Goal: Task Accomplishment & Management: Complete application form

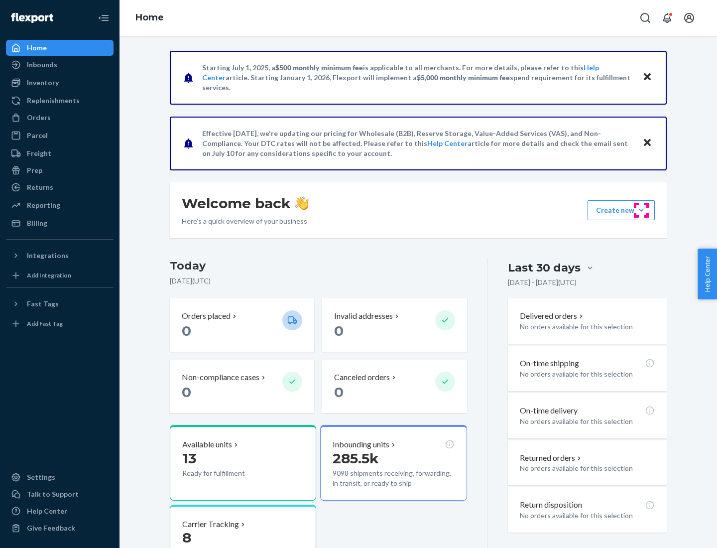
click at [642, 210] on button "Create new Create new inbound Create new order Create new product" at bounding box center [621, 210] width 67 height 20
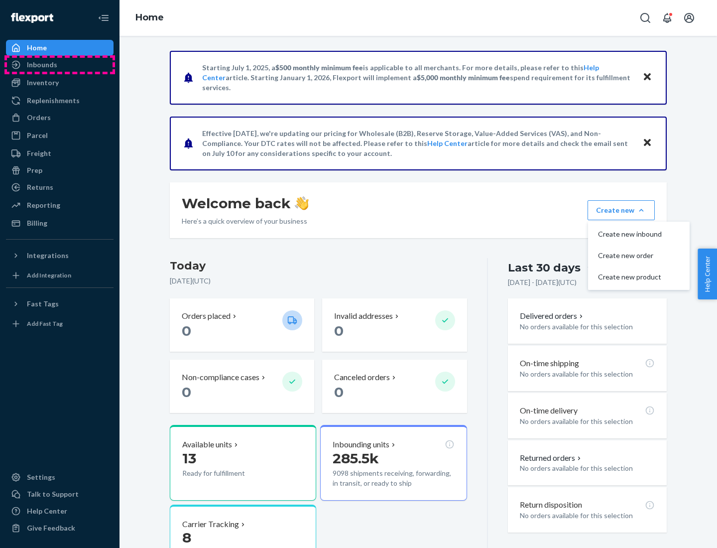
click at [60, 65] on div "Inbounds" at bounding box center [60, 65] width 106 height 14
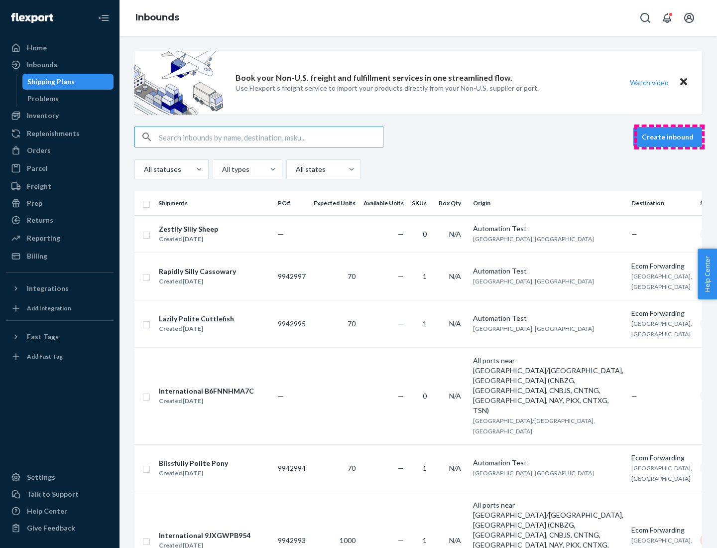
click at [670, 137] on button "Create inbound" at bounding box center [668, 137] width 69 height 20
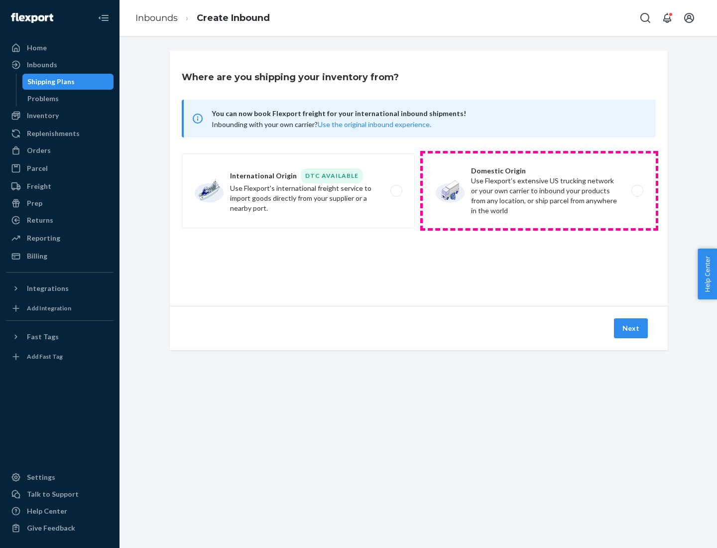
click at [539, 191] on label "Domestic Origin Use Flexport’s extensive US trucking network or your own carrie…" at bounding box center [539, 190] width 233 height 75
click at [637, 191] on input "Domestic Origin Use Flexport’s extensive US trucking network or your own carrie…" at bounding box center [640, 191] width 6 height 6
radio input "true"
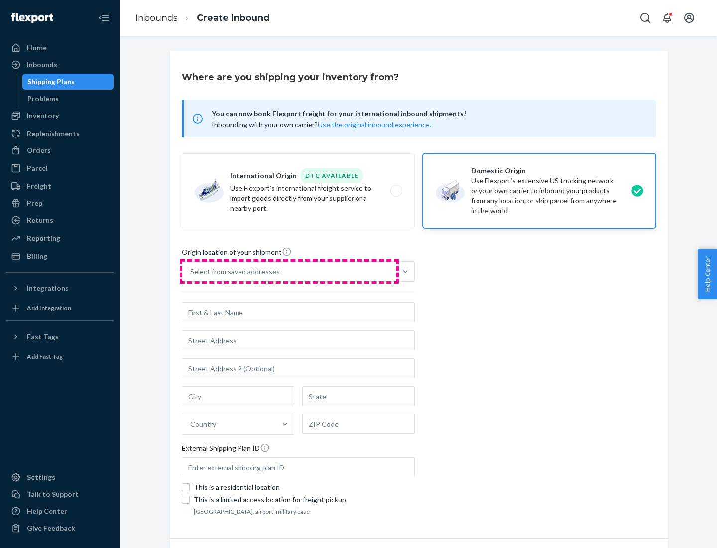
click at [289, 271] on div "Select from saved addresses" at bounding box center [289, 272] width 214 height 20
click at [191, 271] on input "Select from saved addresses" at bounding box center [190, 272] width 1 height 10
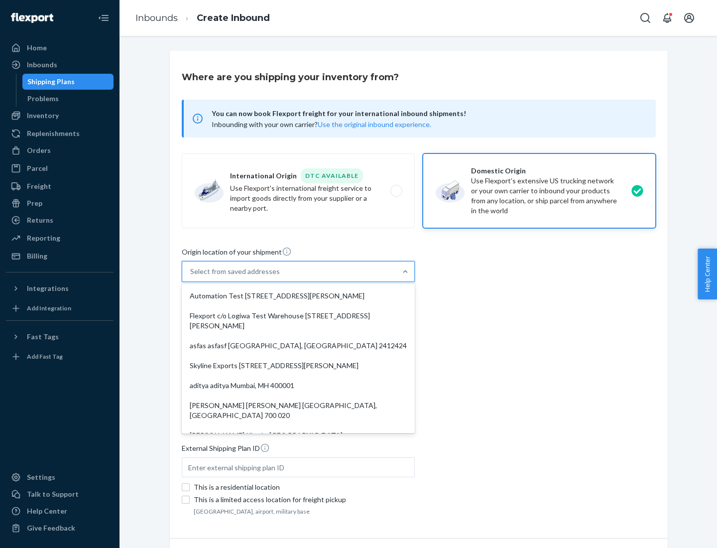
scroll to position [4, 0]
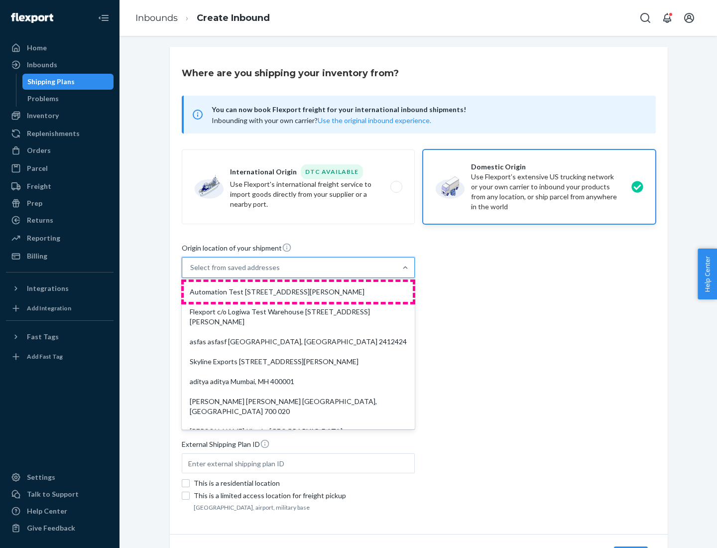
click at [298, 292] on div "Automation Test [STREET_ADDRESS][PERSON_NAME]" at bounding box center [298, 292] width 229 height 20
click at [191, 272] on input "option Automation Test [STREET_ADDRESS][PERSON_NAME]. 9 results available. Use …" at bounding box center [190, 268] width 1 height 10
type input "Automation Test"
type input "9th Floor"
type input "[GEOGRAPHIC_DATA]"
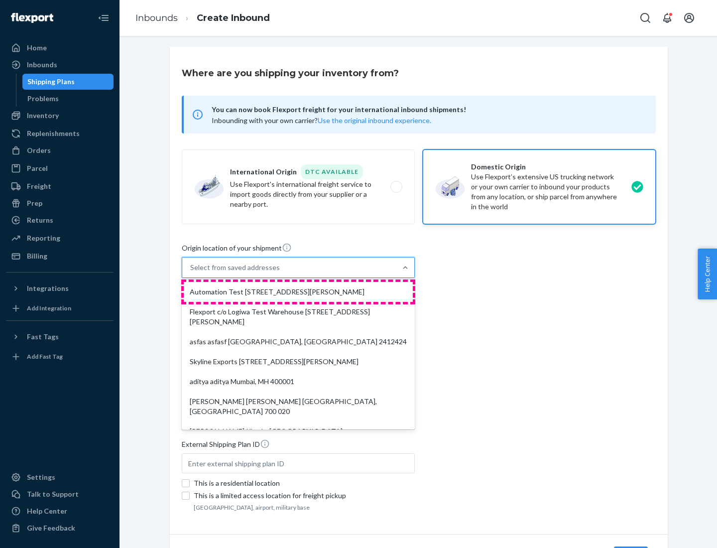
type input "CA"
type input "94104"
type input "[STREET_ADDRESS][PERSON_NAME]"
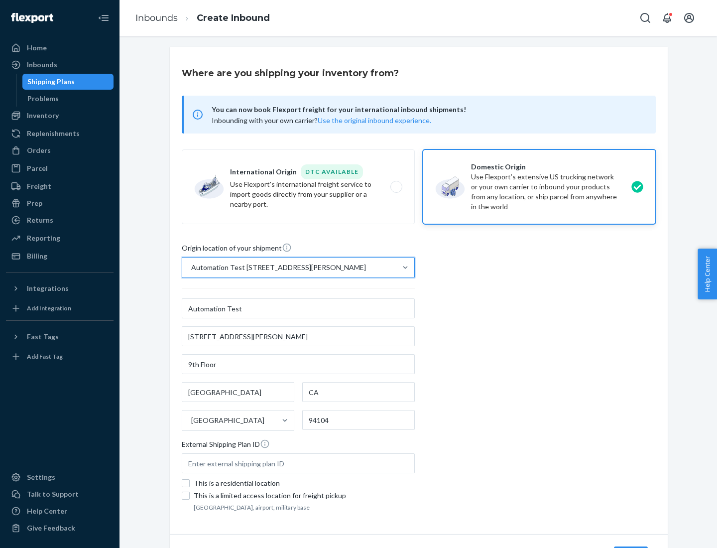
scroll to position [58, 0]
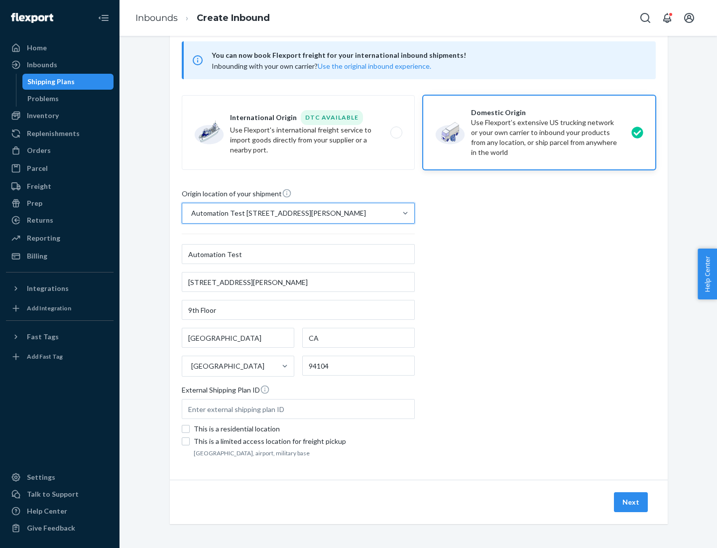
click at [632, 502] on button "Next" at bounding box center [631, 502] width 34 height 20
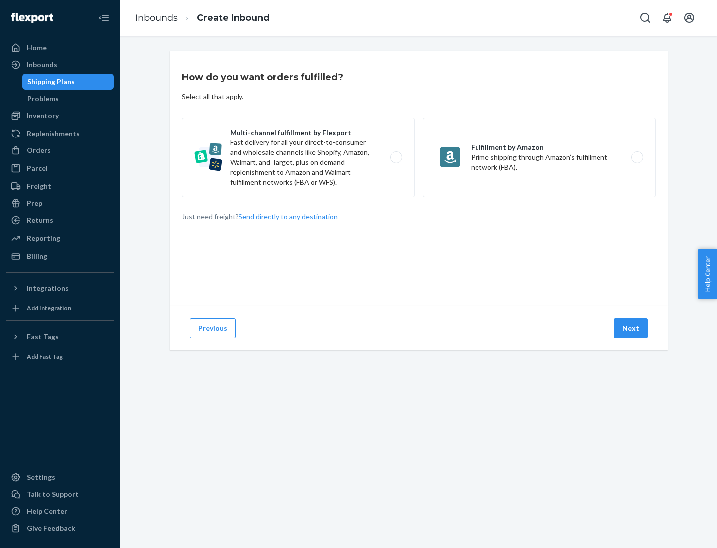
click at [298, 157] on label "Multi-channel fulfillment by Flexport Fast delivery for all your direct-to-cons…" at bounding box center [298, 158] width 233 height 80
click at [396, 157] on input "Multi-channel fulfillment by Flexport Fast delivery for all your direct-to-cons…" at bounding box center [399, 157] width 6 height 6
radio input "true"
click at [632, 328] on button "Next" at bounding box center [631, 328] width 34 height 20
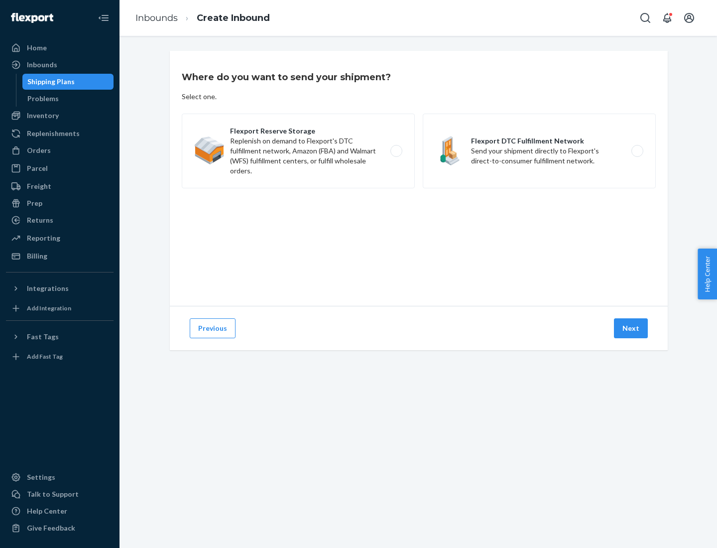
click at [539, 151] on label "Flexport DTC Fulfillment Network Send your shipment directly to Flexport's dire…" at bounding box center [539, 151] width 233 height 75
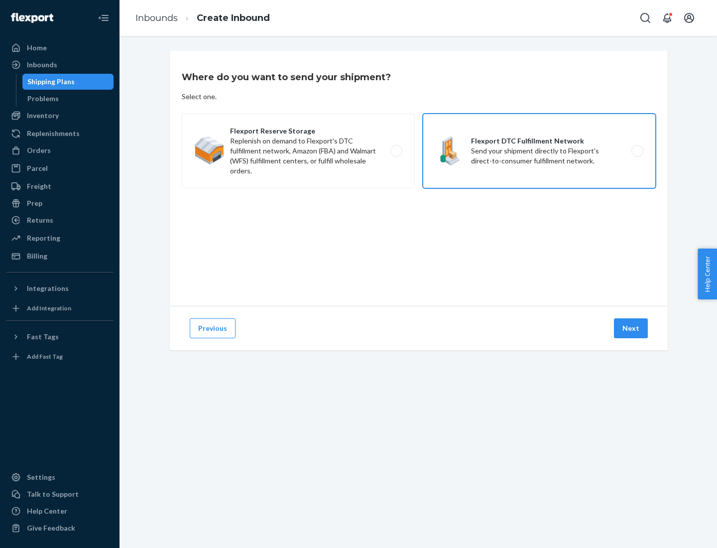
click at [637, 151] on input "Flexport DTC Fulfillment Network Send your shipment directly to Flexport's dire…" at bounding box center [640, 151] width 6 height 6
radio input "true"
click at [632, 328] on button "Next" at bounding box center [631, 328] width 34 height 20
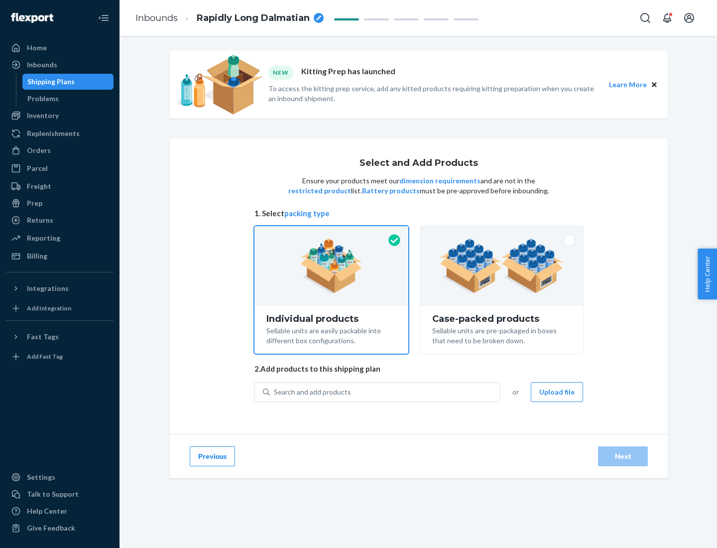
click at [502, 266] on img at bounding box center [502, 266] width 124 height 55
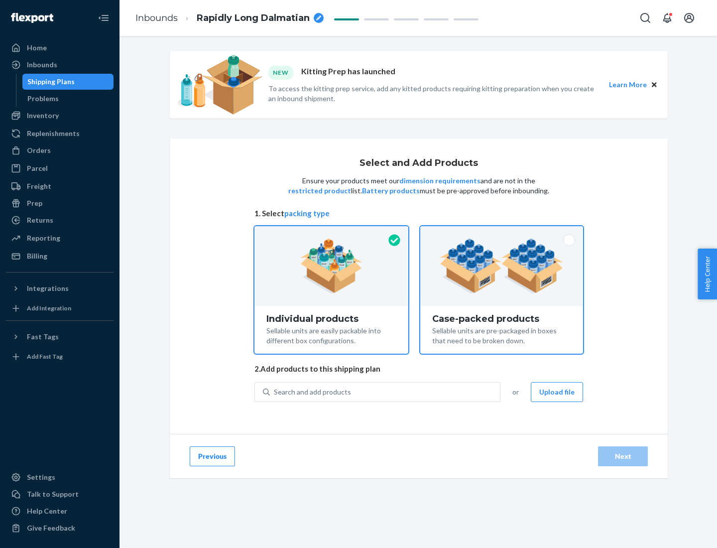
click at [502, 233] on input "Case-packed products Sellable units are pre-packaged in boxes that need to be b…" at bounding box center [502, 229] width 6 height 6
radio input "true"
radio input "false"
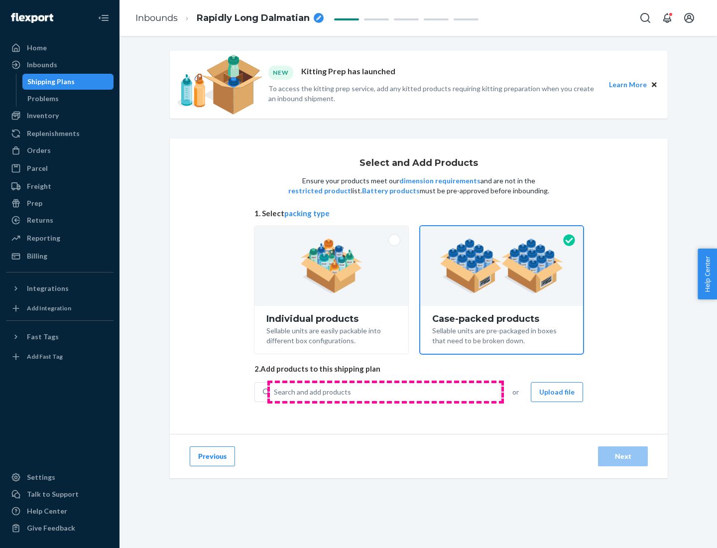
click at [386, 392] on div "Search and add products" at bounding box center [385, 392] width 230 height 18
click at [275, 392] on input "Search and add products" at bounding box center [274, 392] width 1 height 10
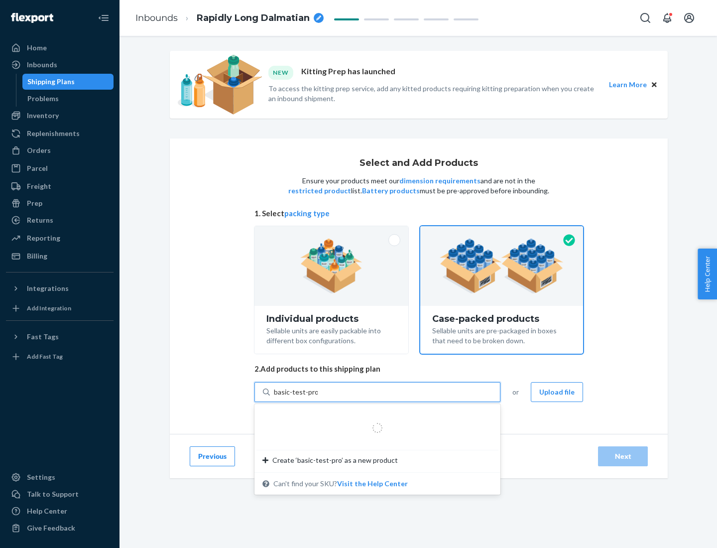
type input "basic-test-product-1"
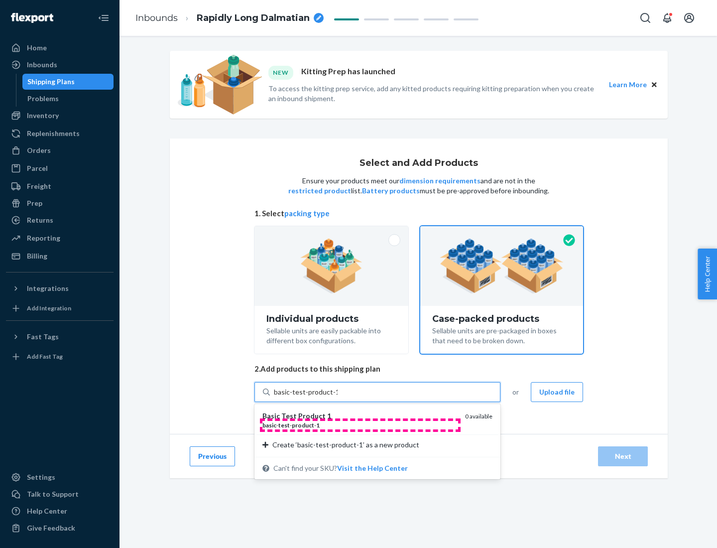
click at [360, 425] on div "basic - test - product - 1" at bounding box center [360, 425] width 195 height 8
click at [338, 397] on input "basic-test-product-1" at bounding box center [306, 392] width 64 height 10
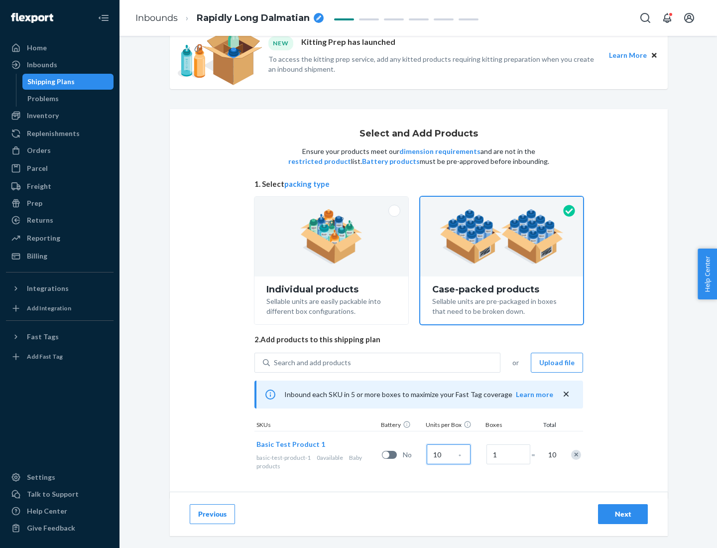
scroll to position [36, 0]
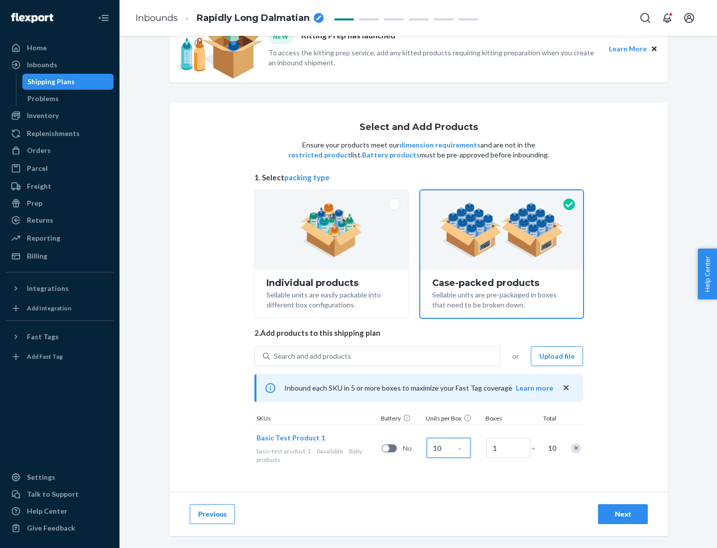
type input "10"
type input "7"
click at [623, 514] on div "Next" at bounding box center [623, 514] width 33 height 10
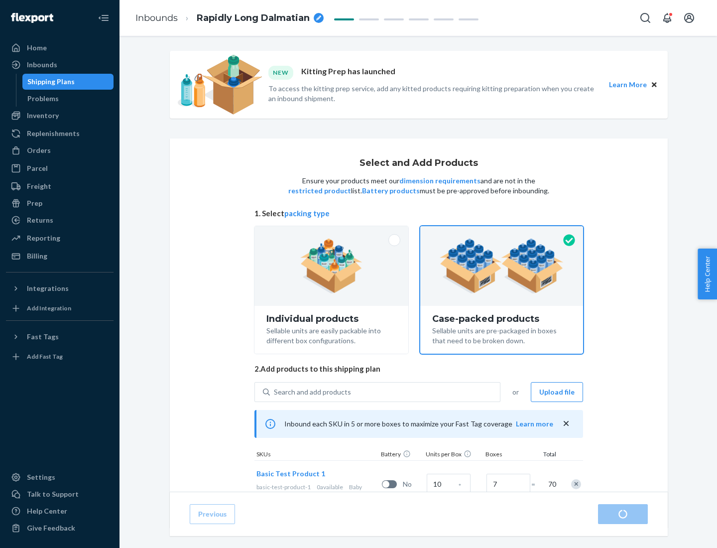
radio input "true"
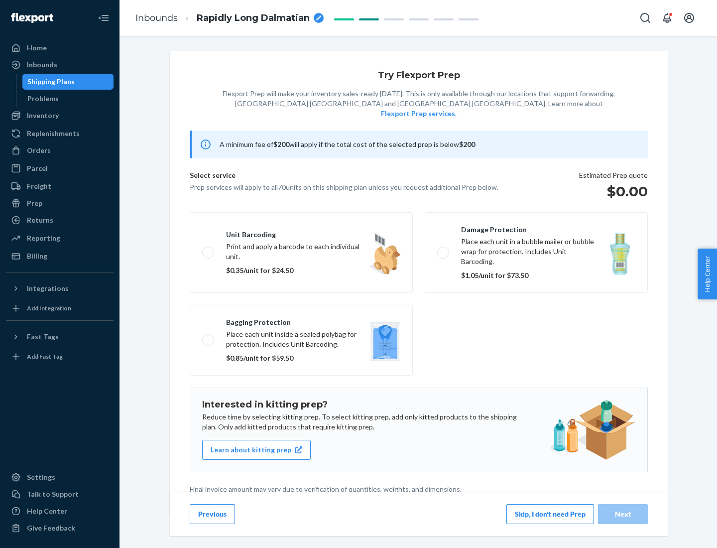
scroll to position [2, 0]
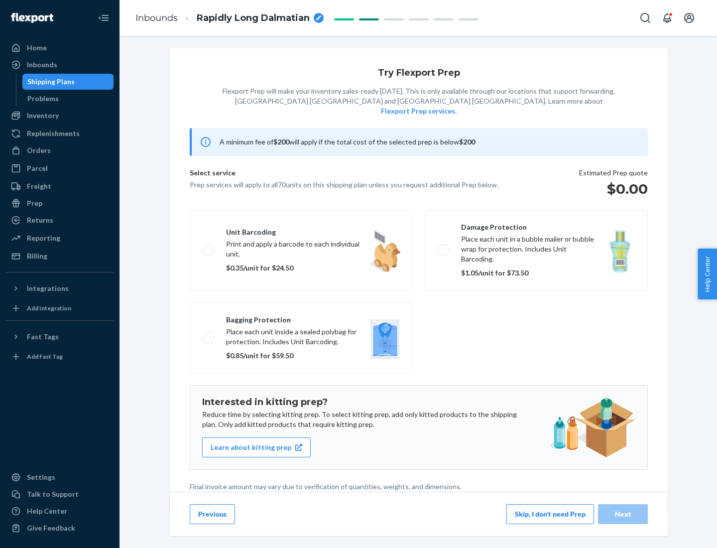
click at [550, 514] on button "Skip, I don't need Prep" at bounding box center [551, 514] width 88 height 20
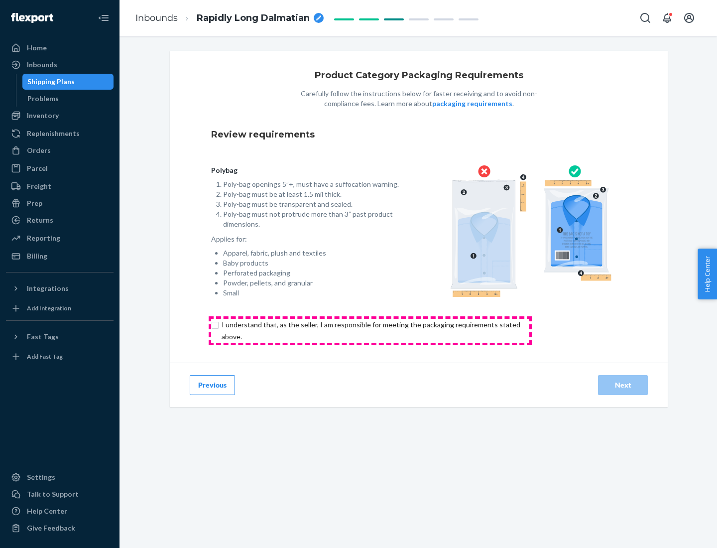
click at [370, 330] on input "checkbox" at bounding box center [376, 331] width 331 height 24
checkbox input "true"
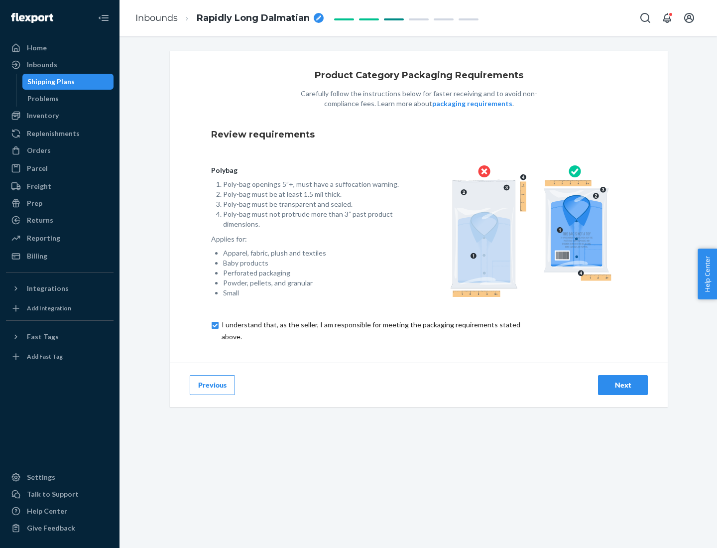
click at [623, 385] on div "Next" at bounding box center [623, 385] width 33 height 10
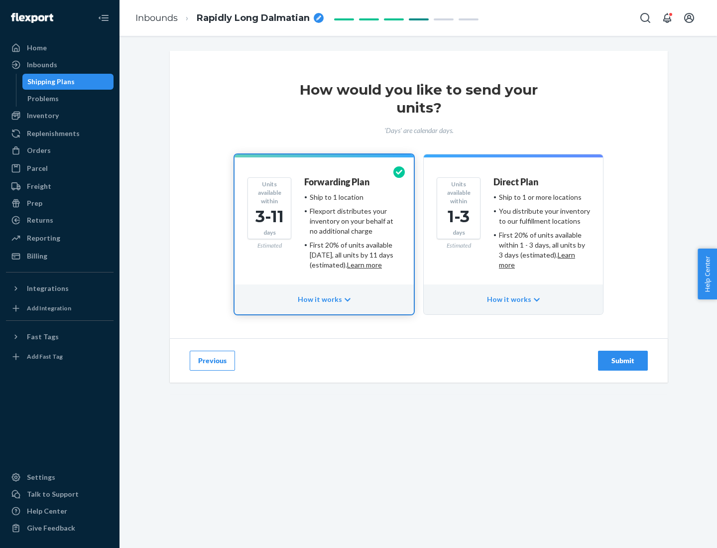
click at [514, 227] on ul "Ship to 1 or more locations You distribute your inventory to our fulfillment lo…" at bounding box center [542, 231] width 97 height 78
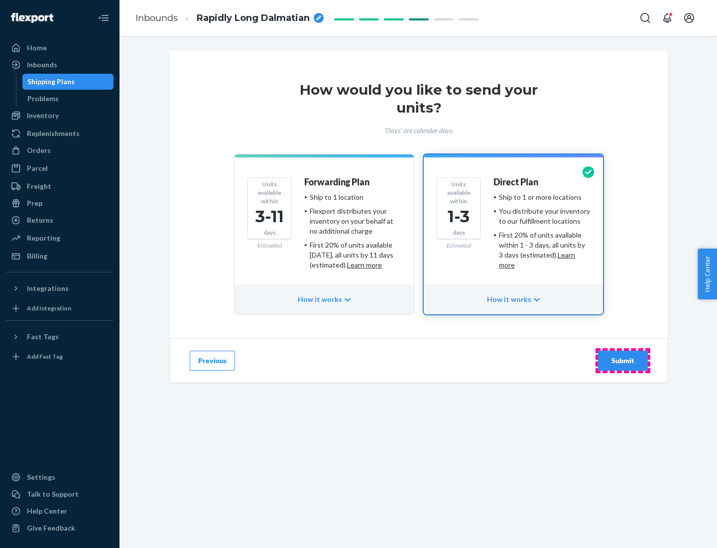
click at [623, 361] on div "Submit" at bounding box center [623, 361] width 33 height 10
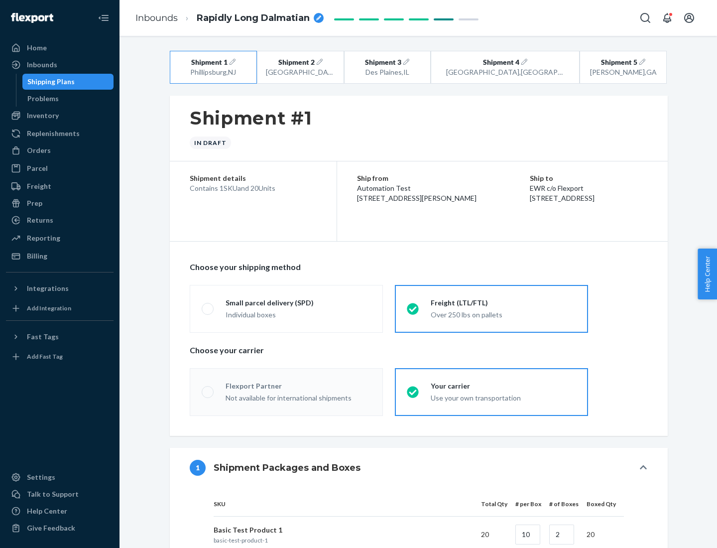
radio input "true"
radio input "false"
radio input "true"
radio input "false"
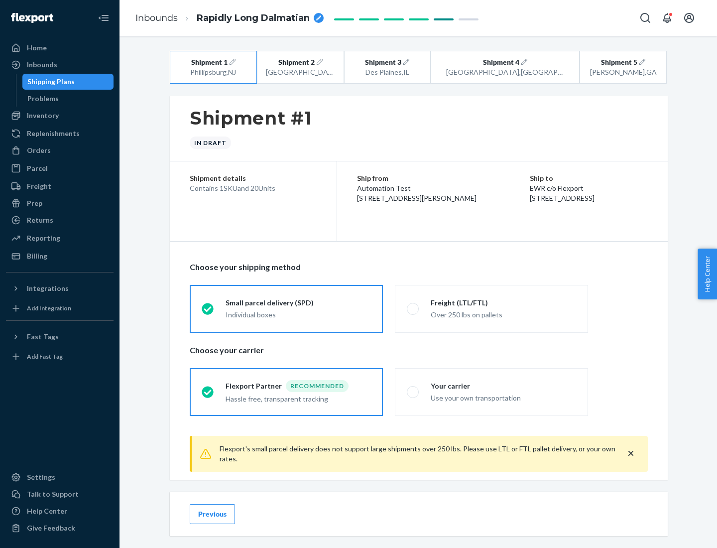
scroll to position [11, 0]
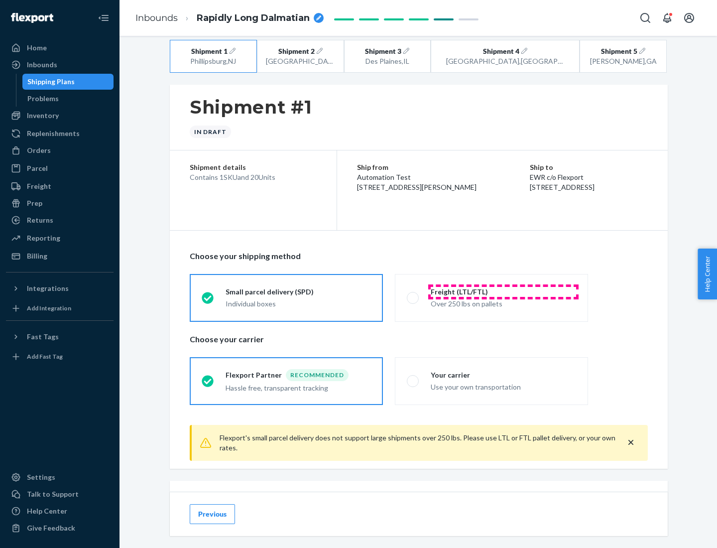
click at [504, 291] on div "Freight (LTL/FTL)" at bounding box center [503, 292] width 145 height 10
click at [413, 294] on input "Freight (LTL/FTL) Over 250 lbs on pallets" at bounding box center [410, 297] width 6 height 6
radio input "true"
radio input "false"
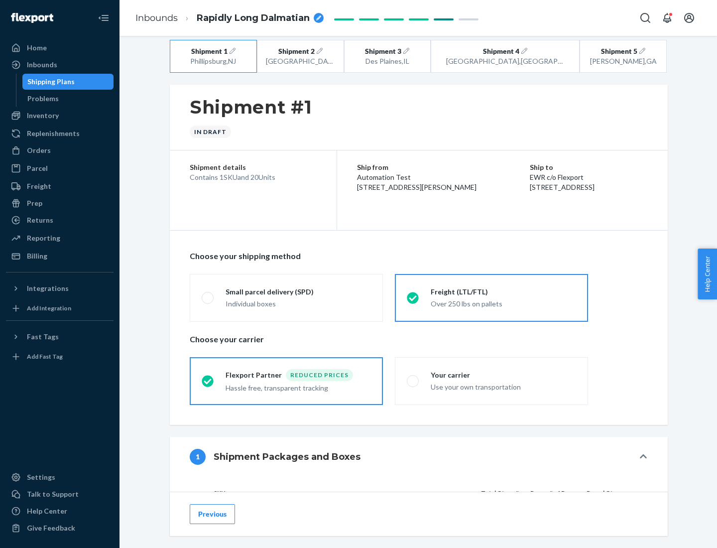
scroll to position [94, 0]
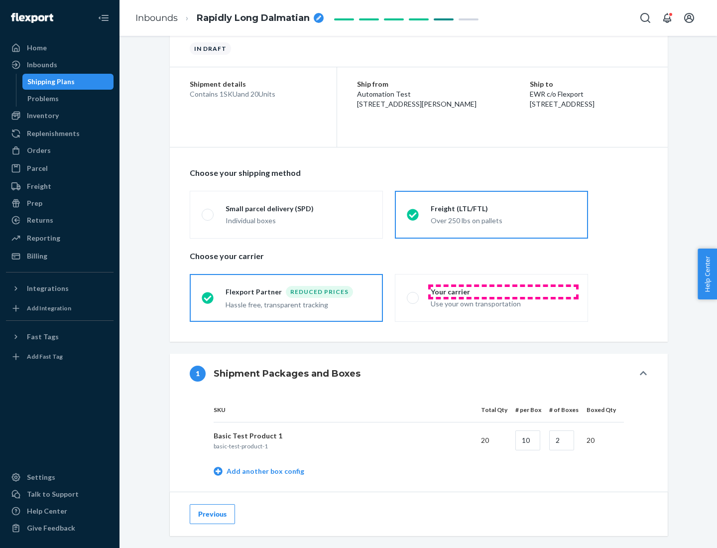
click at [504, 291] on div "Your carrier" at bounding box center [503, 292] width 145 height 10
click at [413, 294] on input "Your carrier Use your own transportation" at bounding box center [410, 297] width 6 height 6
radio input "true"
radio input "false"
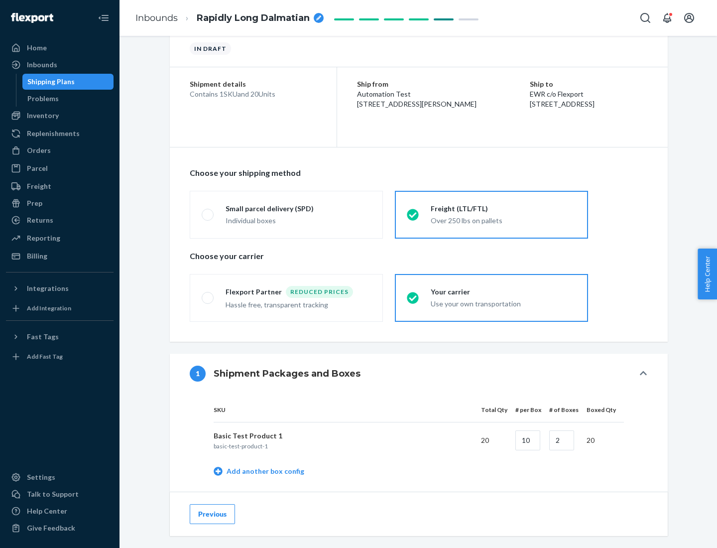
scroll to position [315, 0]
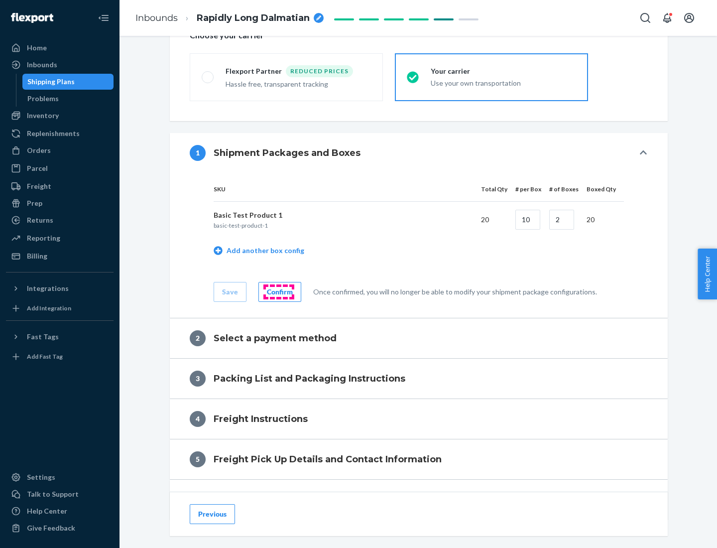
click at [278, 291] on div "Confirm" at bounding box center [280, 292] width 26 height 10
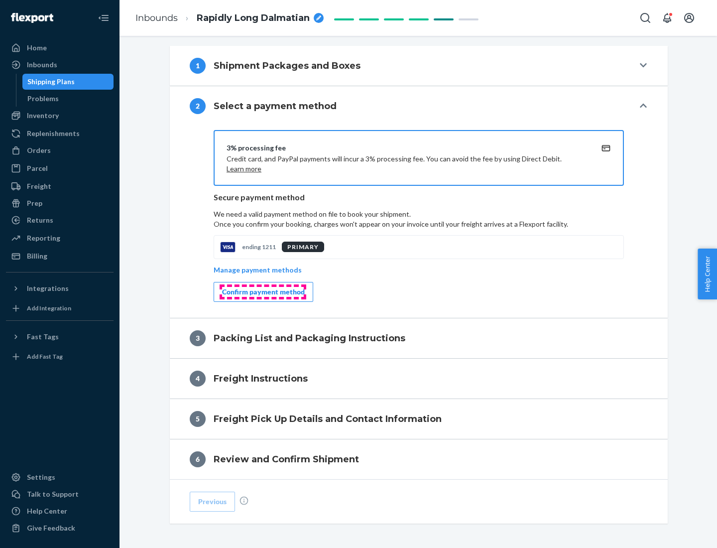
click at [263, 292] on div "Confirm payment method" at bounding box center [263, 292] width 83 height 10
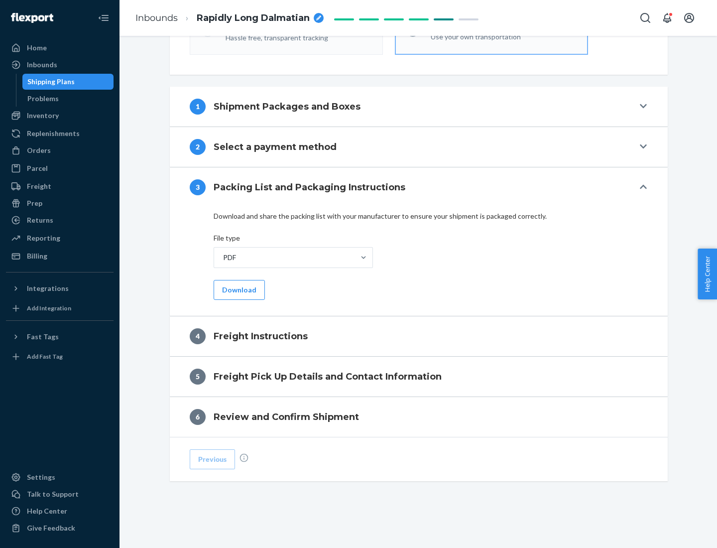
scroll to position [359, 0]
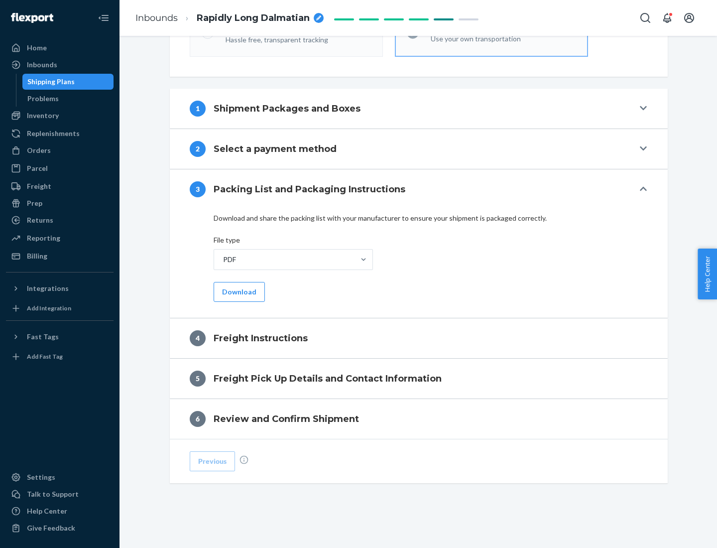
click at [238, 291] on button "Download" at bounding box center [239, 292] width 51 height 20
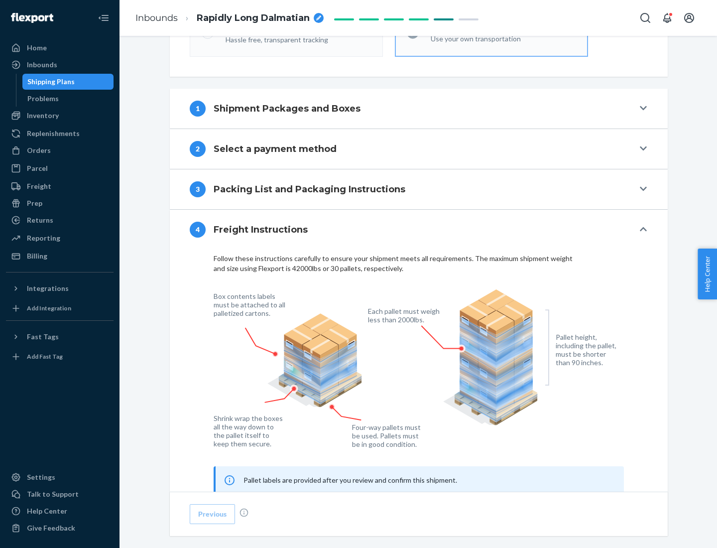
scroll to position [602, 0]
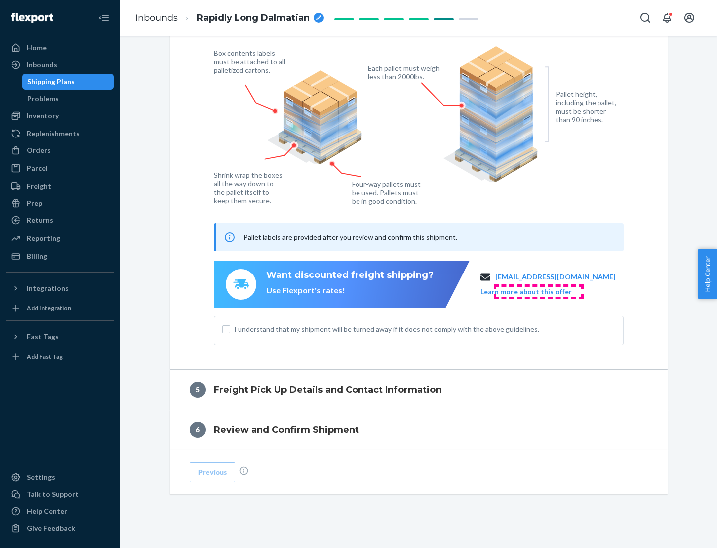
click at [538, 291] on button "Learn more about this offer" at bounding box center [526, 292] width 91 height 10
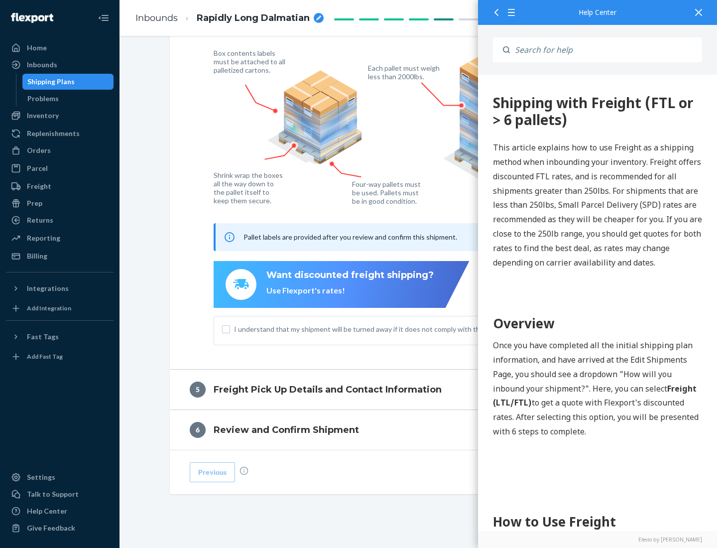
scroll to position [0, 0]
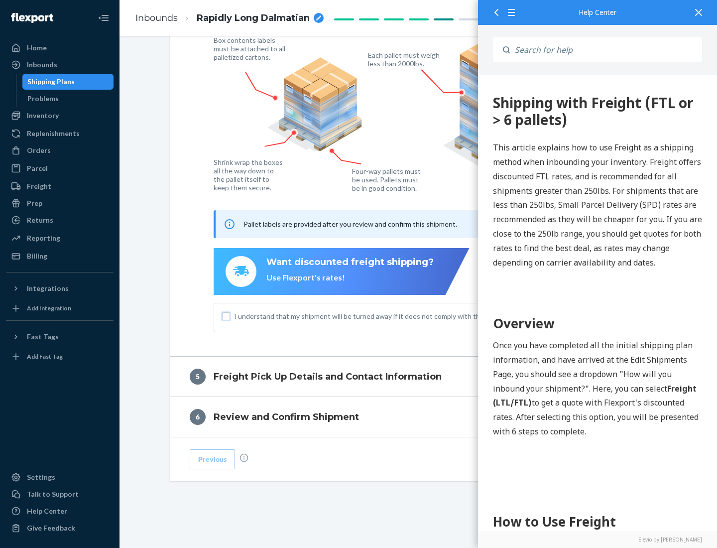
click at [226, 316] on input "I understand that my shipment will be turned away if it does not comply with th…" at bounding box center [226, 316] width 8 height 8
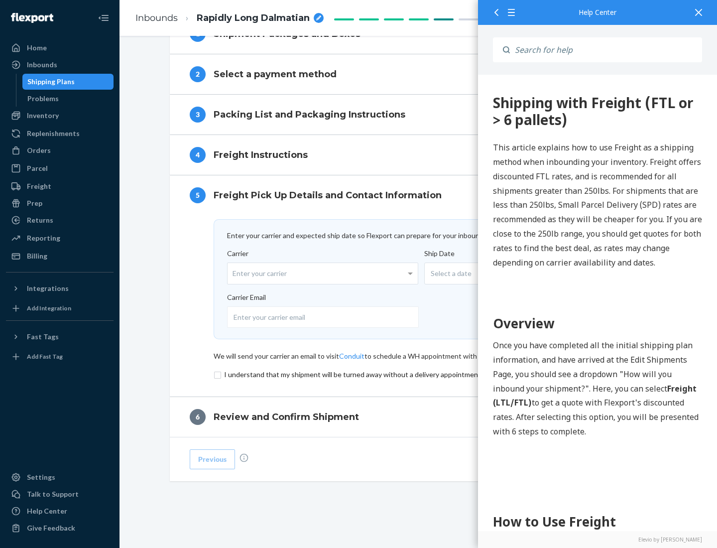
scroll to position [434, 0]
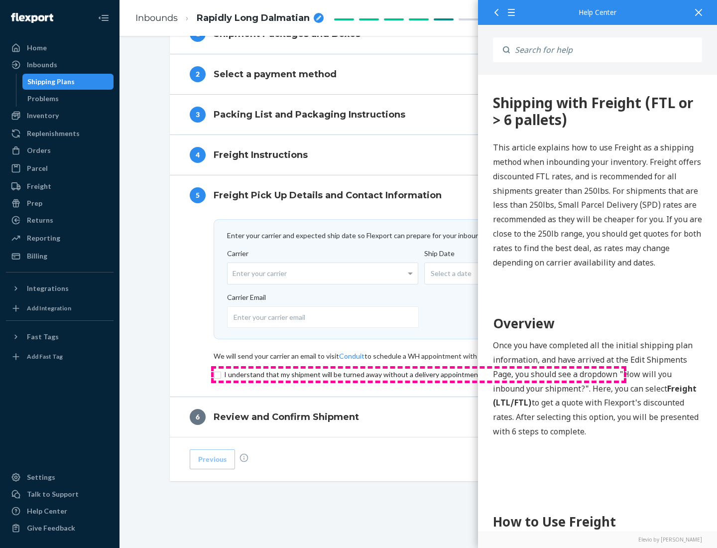
click at [419, 374] on input "checkbox" at bounding box center [419, 375] width 410 height 12
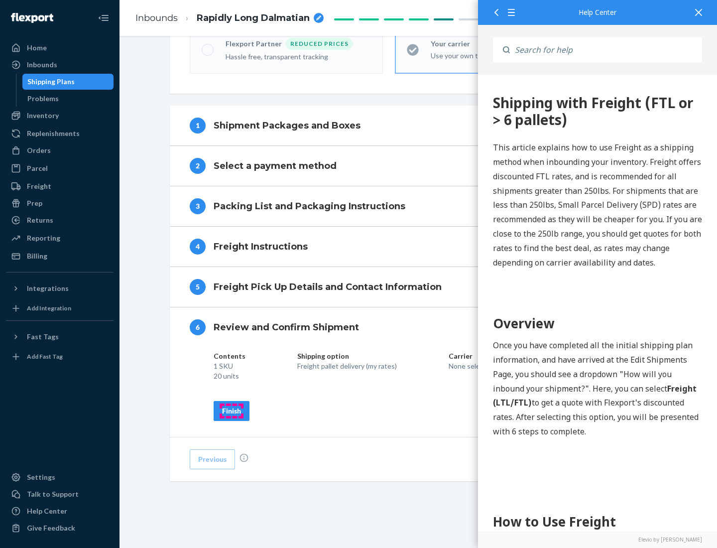
click at [232, 410] on div "Finish" at bounding box center [231, 411] width 19 height 10
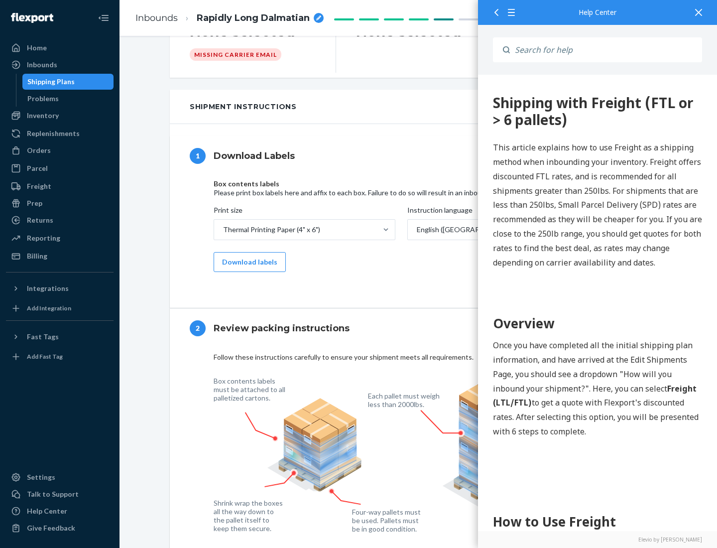
scroll to position [0, 0]
